Goal: Information Seeking & Learning: Understand process/instructions

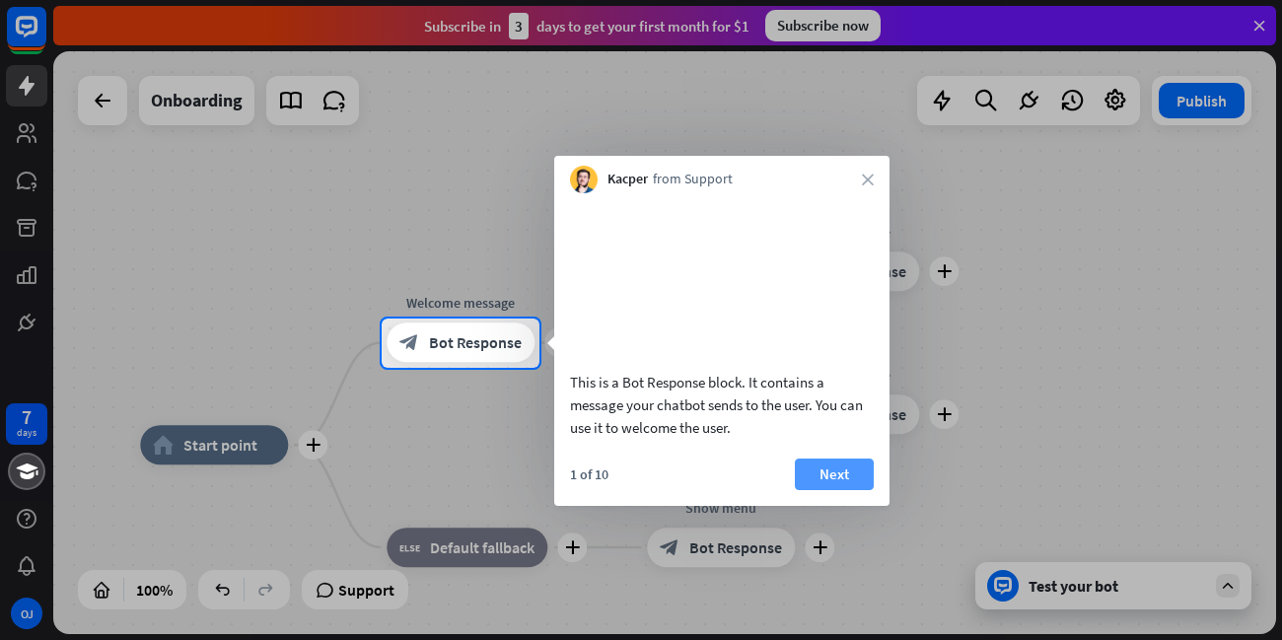
click at [836, 490] on button "Next" at bounding box center [834, 475] width 79 height 32
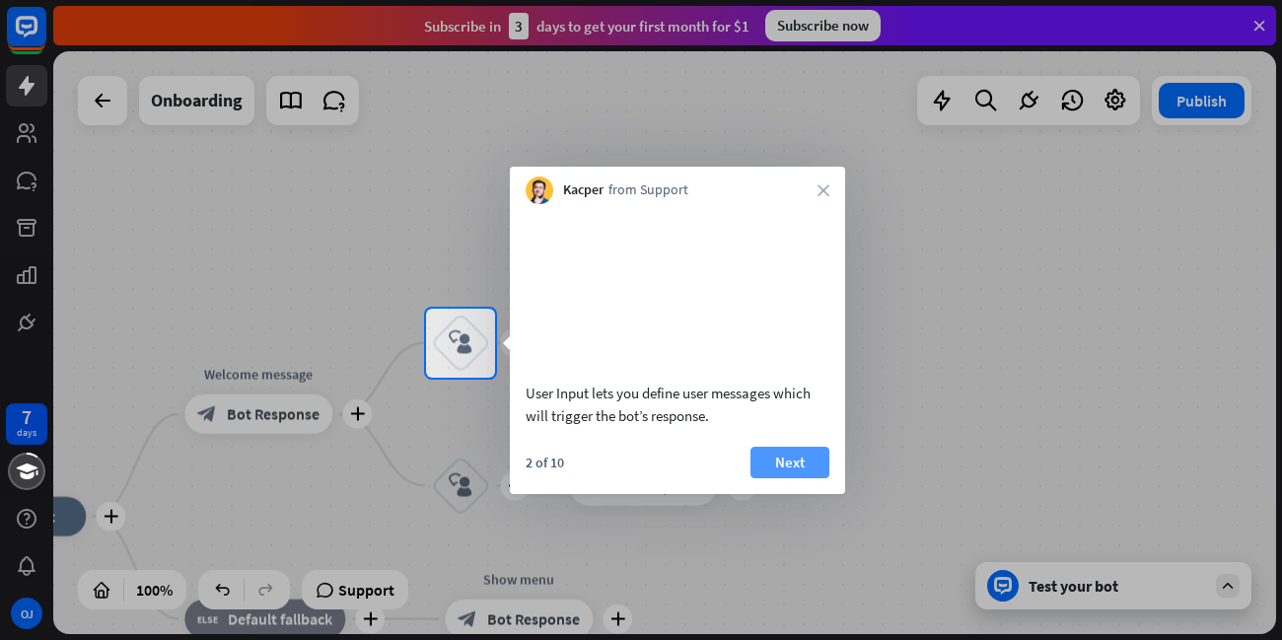
click at [795, 478] on button "Next" at bounding box center [790, 463] width 79 height 32
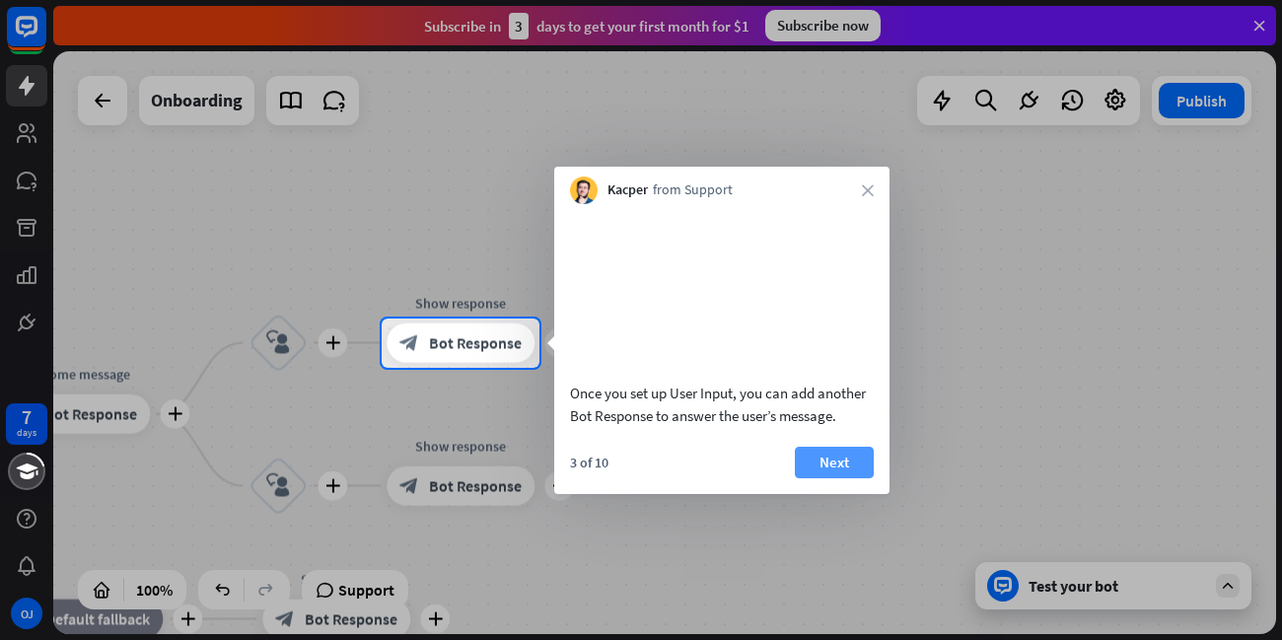
click at [831, 478] on button "Next" at bounding box center [834, 463] width 79 height 32
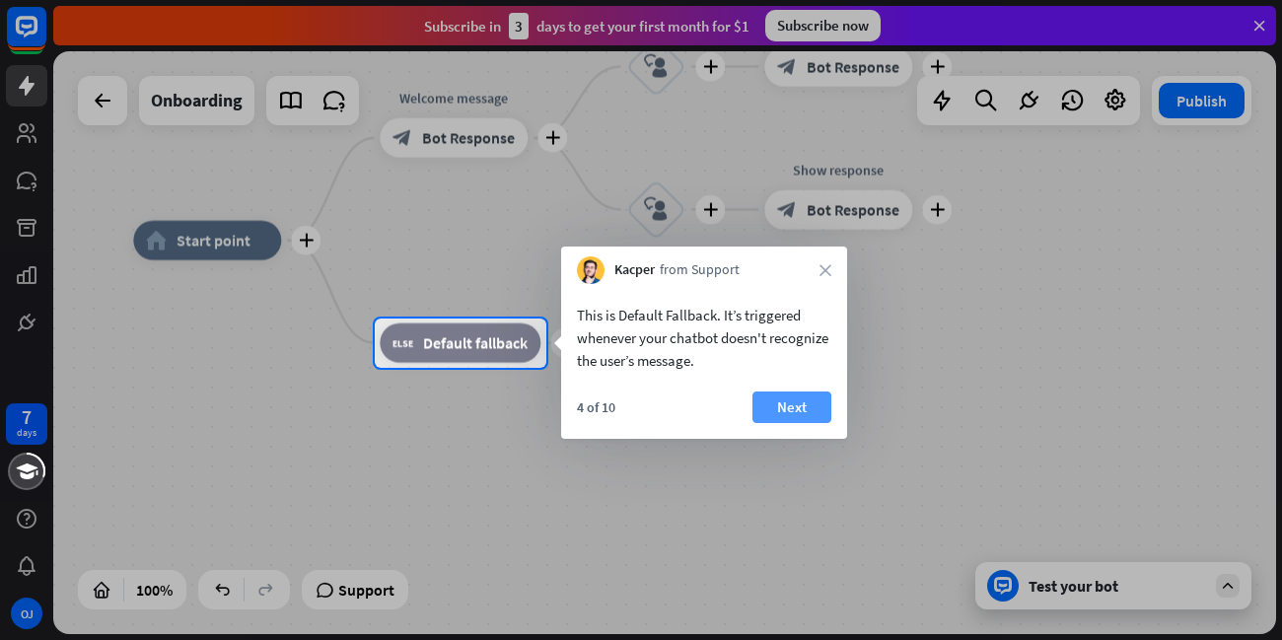
click at [802, 414] on button "Next" at bounding box center [792, 408] width 79 height 32
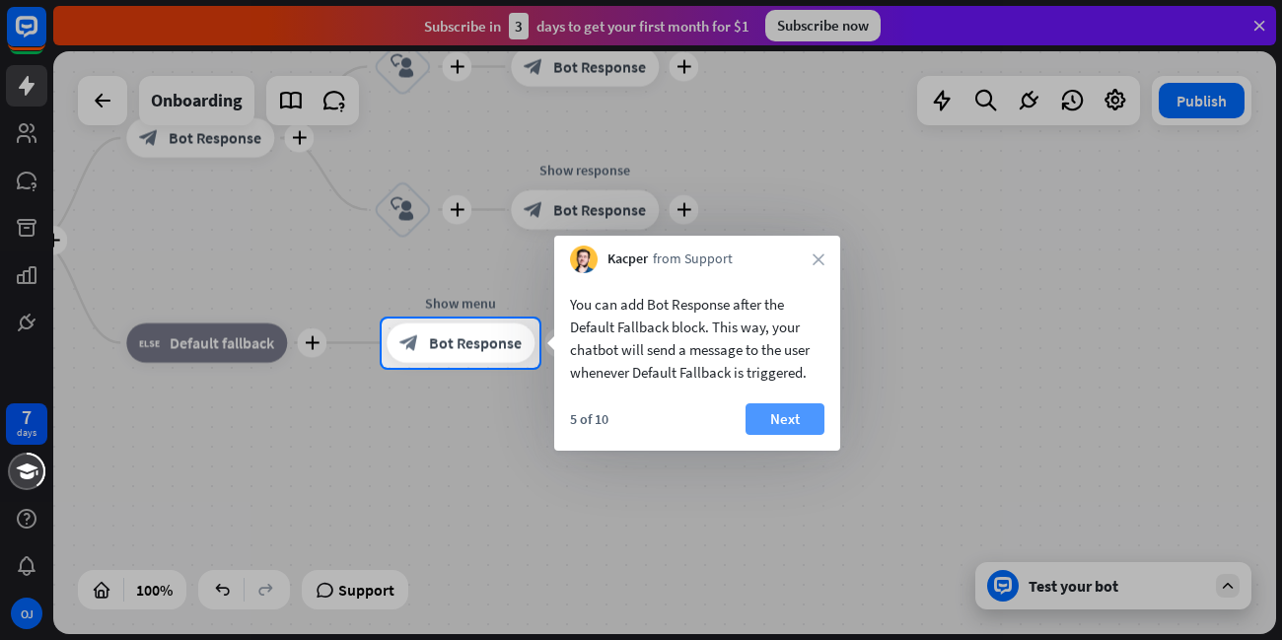
click at [772, 418] on button "Next" at bounding box center [785, 419] width 79 height 32
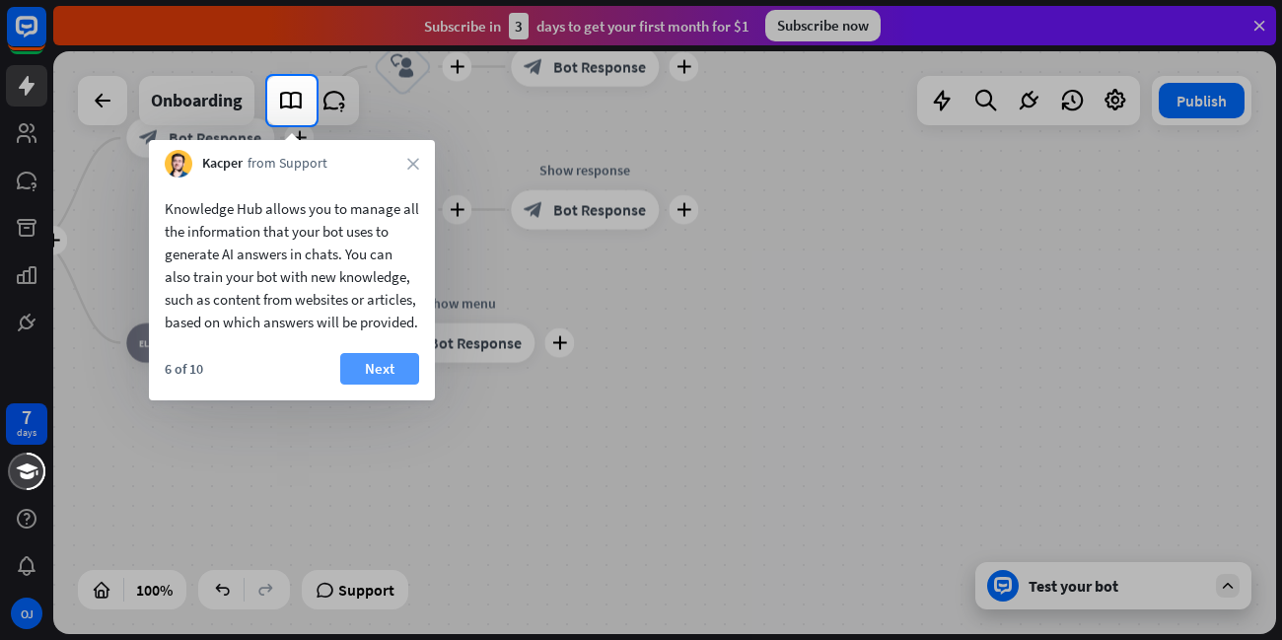
click at [407, 385] on button "Next" at bounding box center [379, 369] width 79 height 32
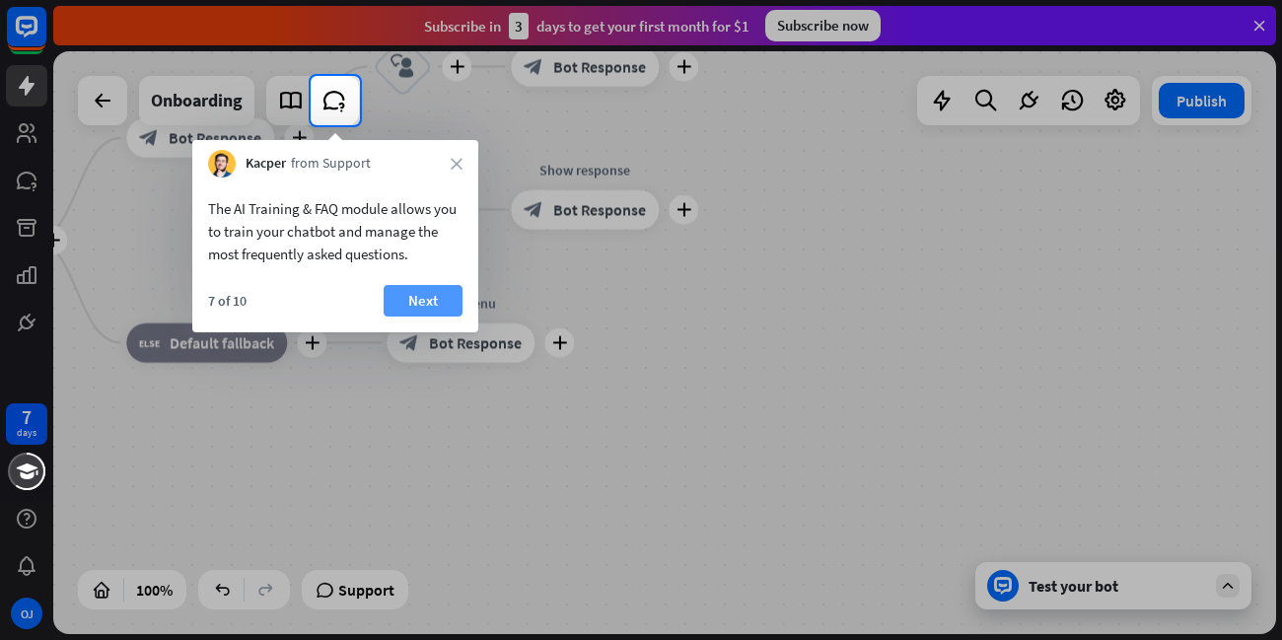
click at [412, 304] on button "Next" at bounding box center [423, 301] width 79 height 32
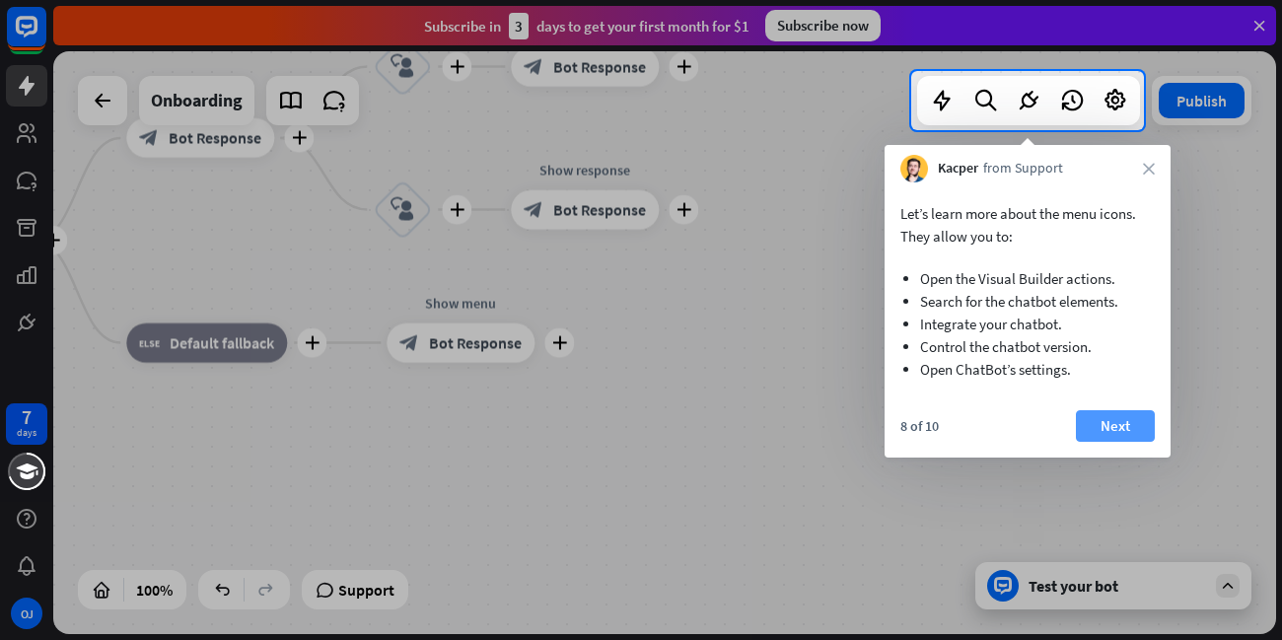
click at [1089, 427] on button "Next" at bounding box center [1115, 426] width 79 height 32
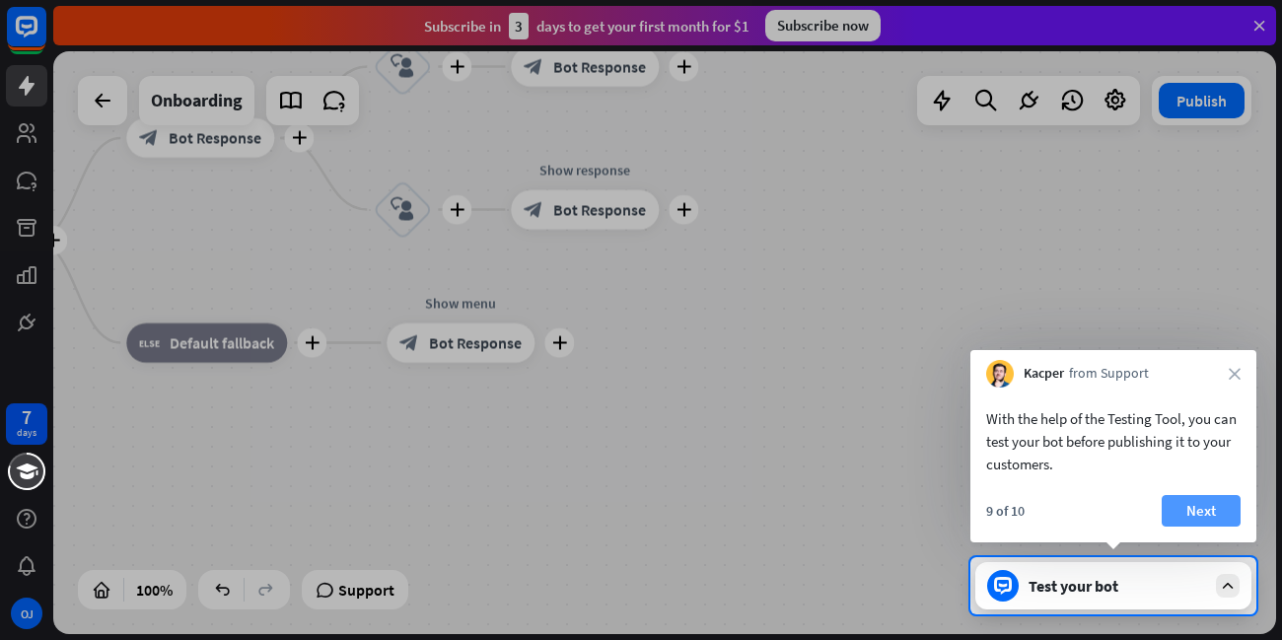
click at [1238, 516] on button "Next" at bounding box center [1201, 511] width 79 height 32
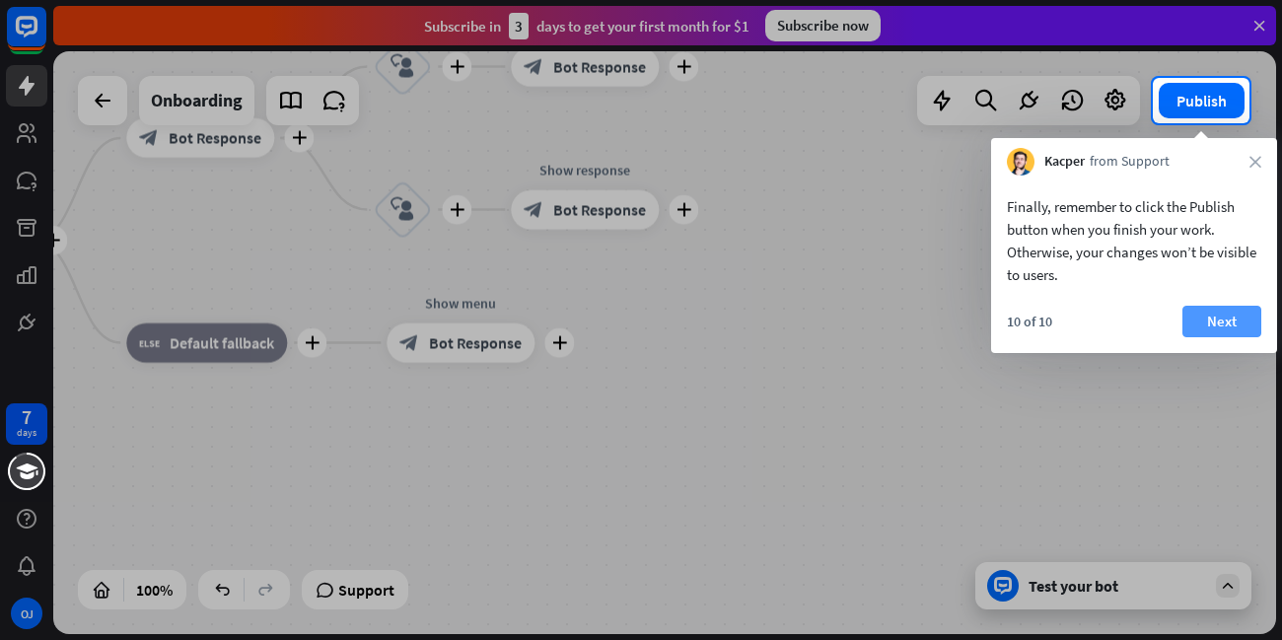
click at [1200, 325] on button "Next" at bounding box center [1222, 322] width 79 height 32
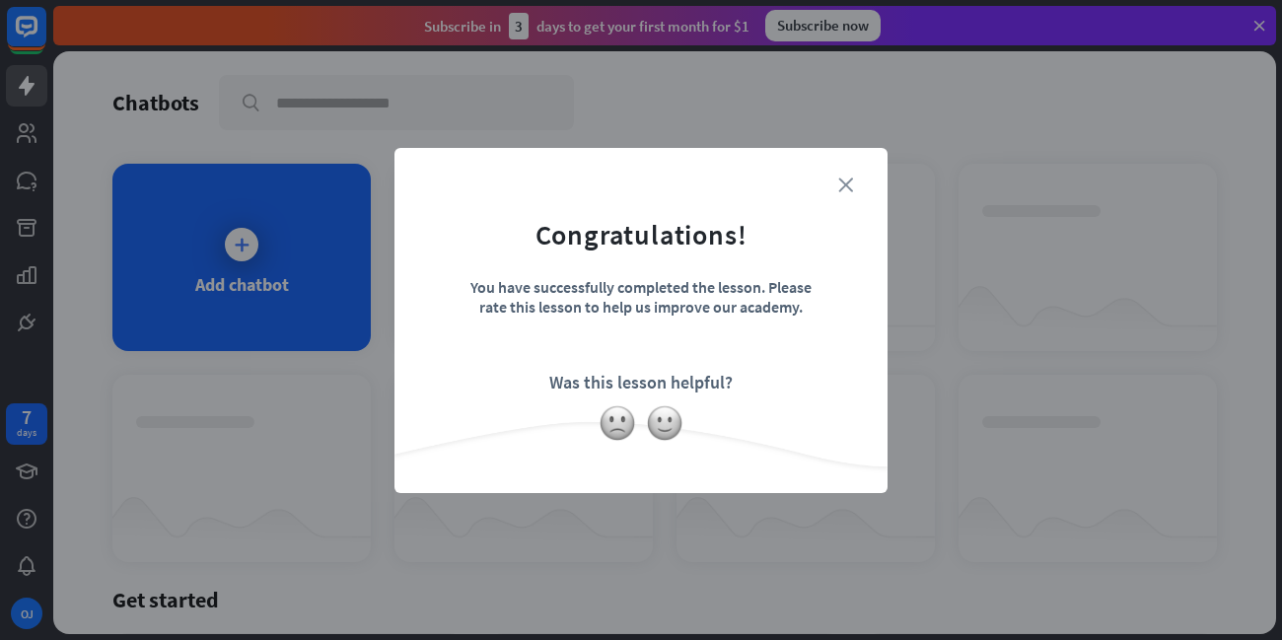
click at [850, 190] on icon "close" at bounding box center [845, 185] width 15 height 15
